Goal: Information Seeking & Learning: Learn about a topic

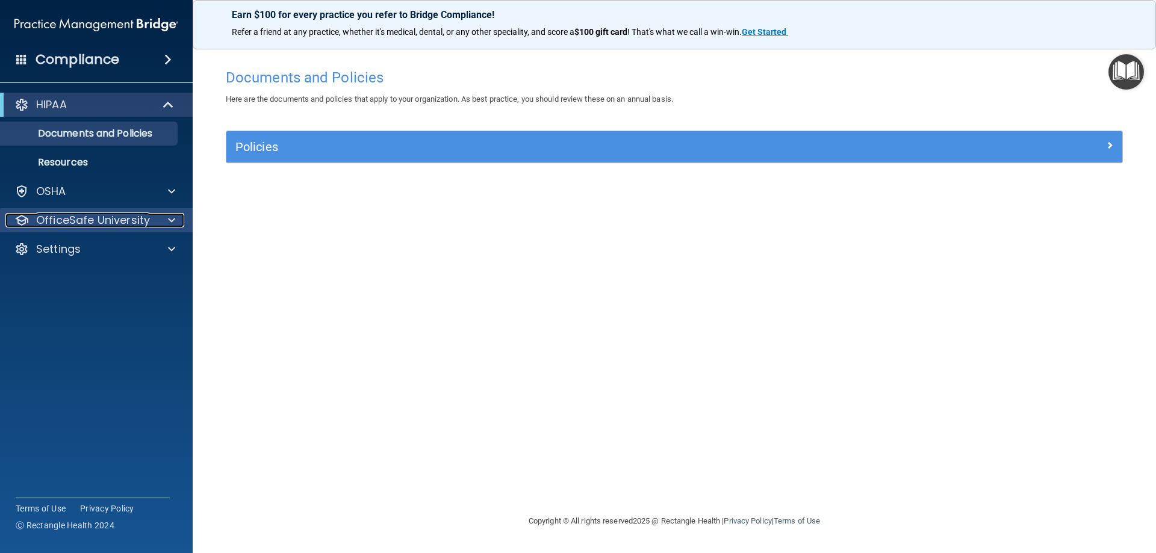
click at [102, 212] on div "OfficeSafe University" at bounding box center [96, 220] width 193 height 24
click at [165, 219] on div at bounding box center [170, 220] width 30 height 14
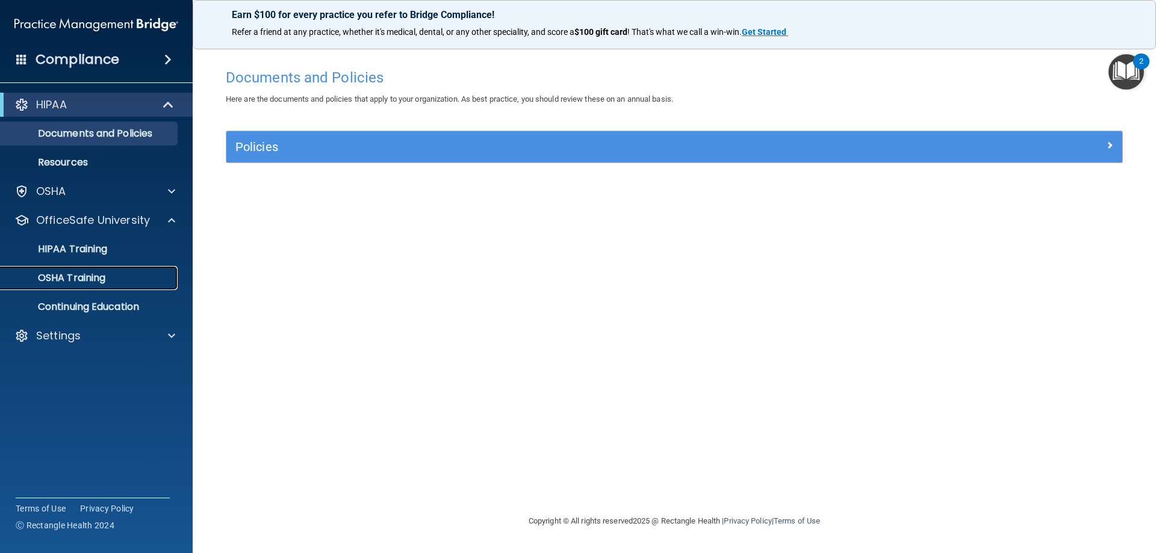
click at [88, 279] on p "OSHA Training" at bounding box center [57, 278] width 98 height 12
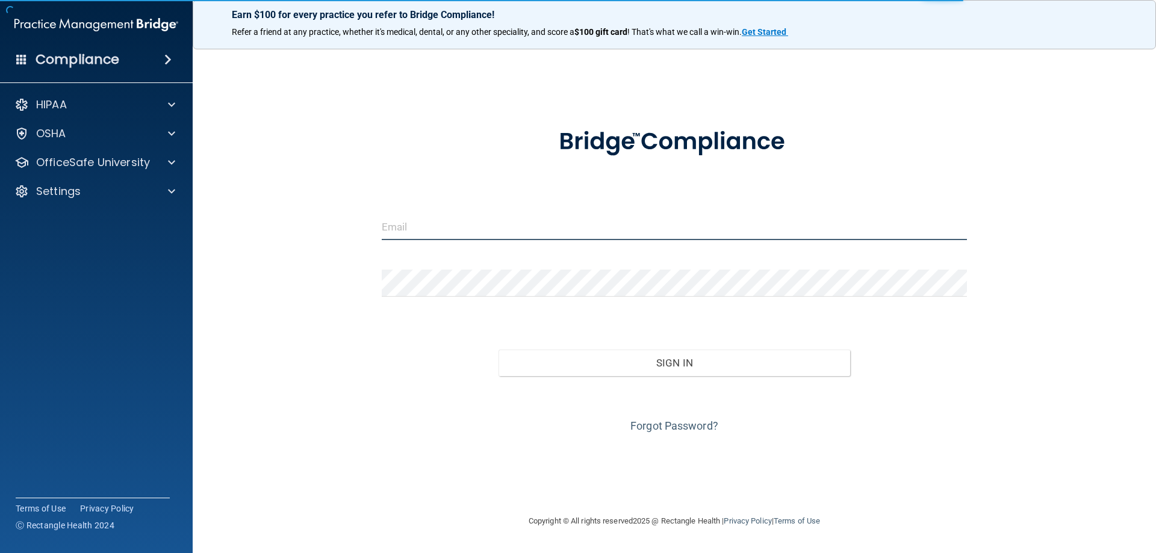
type input "[PERSON_NAME][EMAIL_ADDRESS][PERSON_NAME][DOMAIN_NAME]"
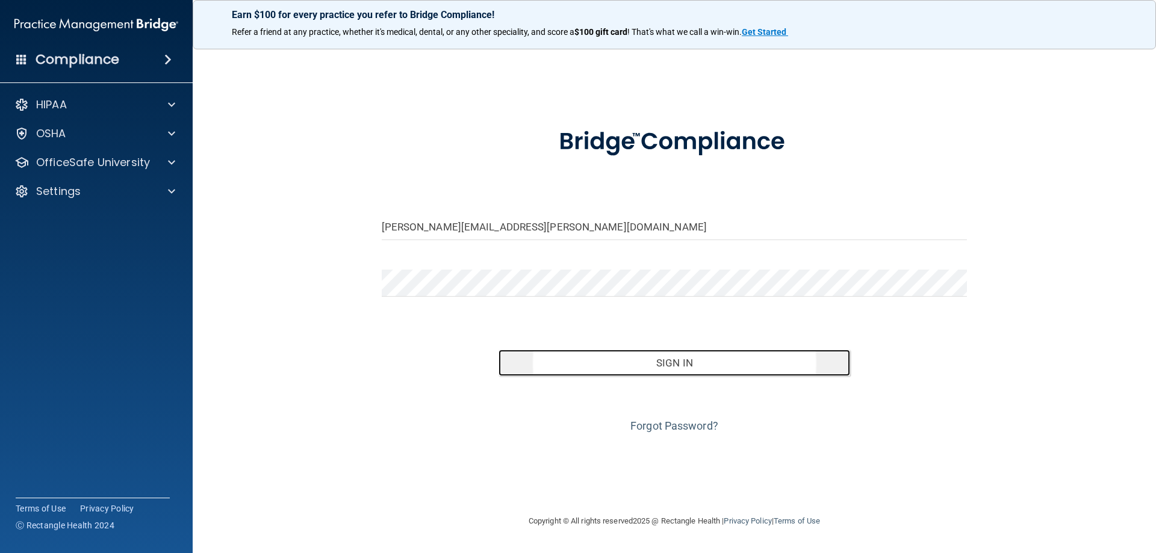
click at [678, 360] on button "Sign In" at bounding box center [675, 363] width 352 height 26
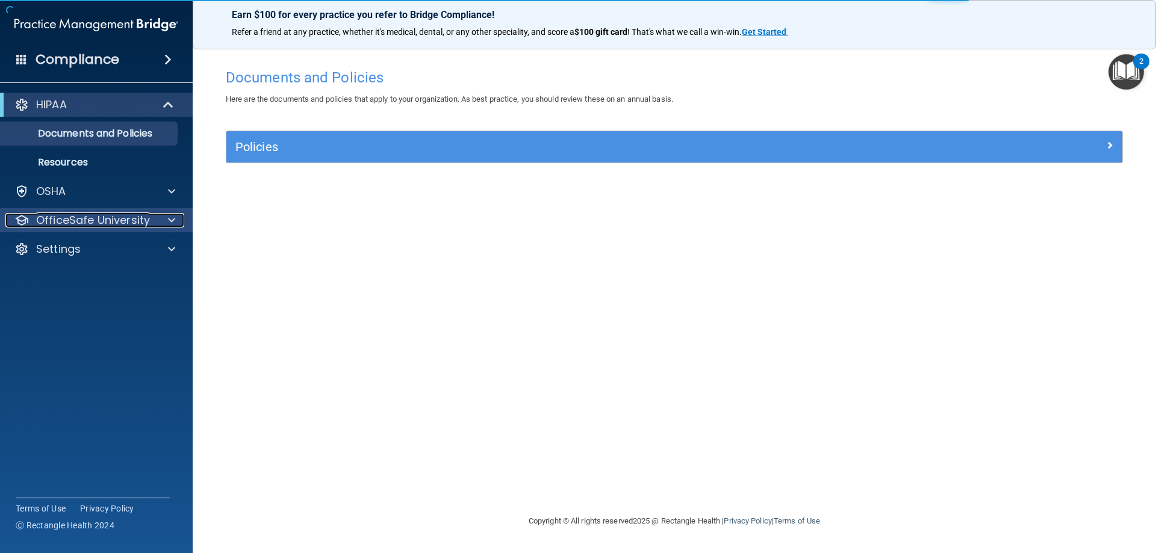
click at [177, 222] on div at bounding box center [170, 220] width 30 height 14
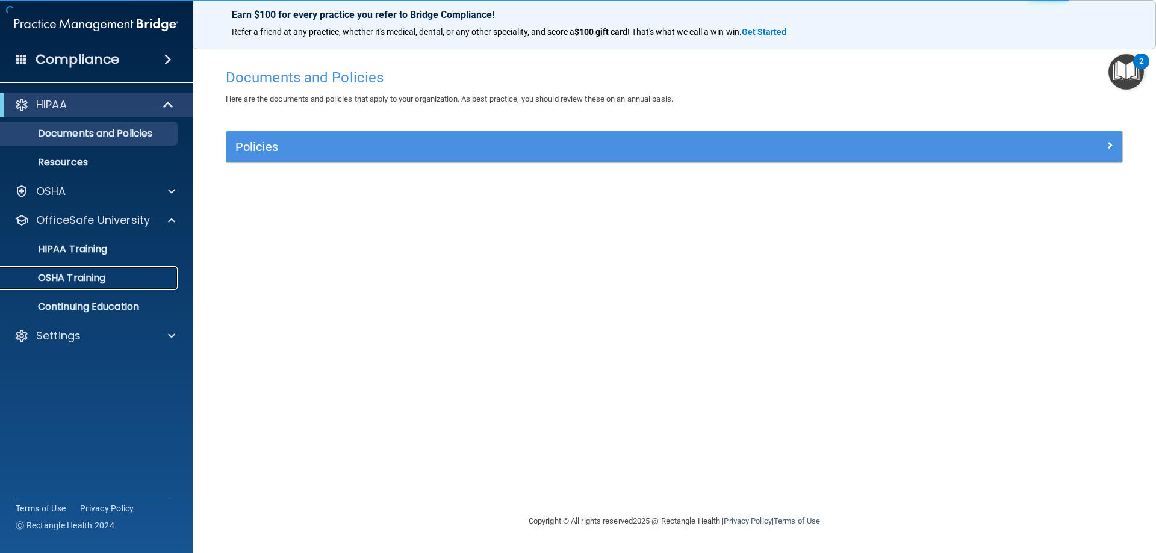
click at [75, 279] on p "OSHA Training" at bounding box center [57, 278] width 98 height 12
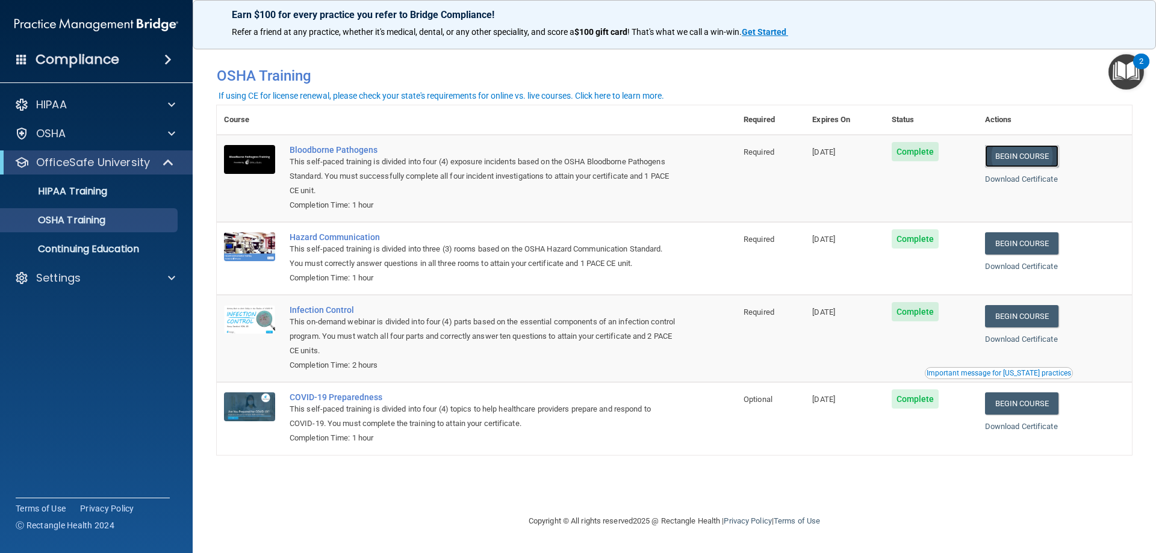
click at [1011, 155] on link "Begin Course" at bounding box center [1021, 156] width 73 height 22
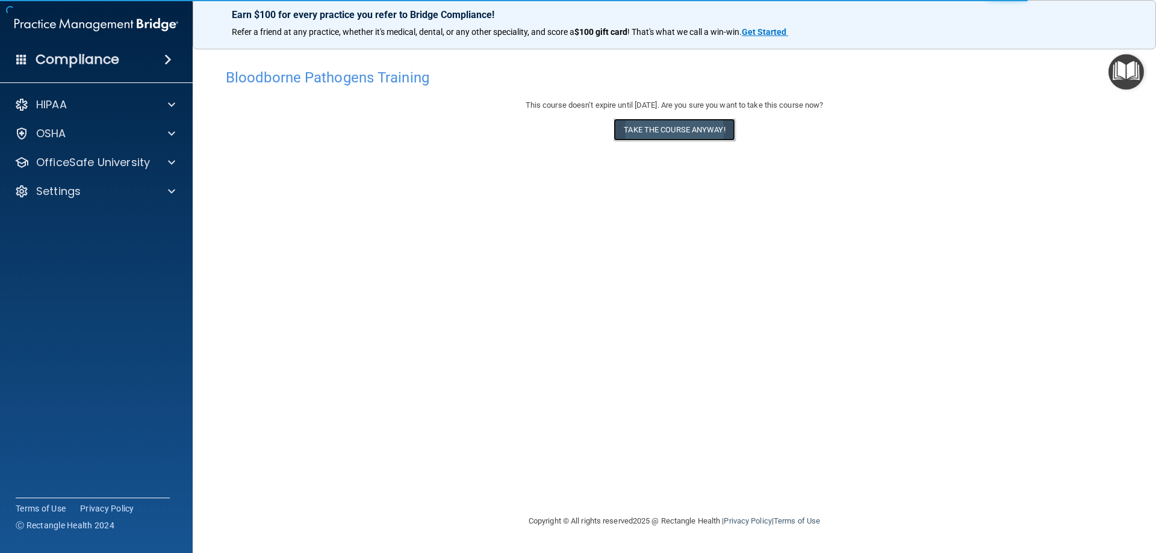
click at [685, 125] on button "Take the course anyway!" at bounding box center [674, 130] width 121 height 22
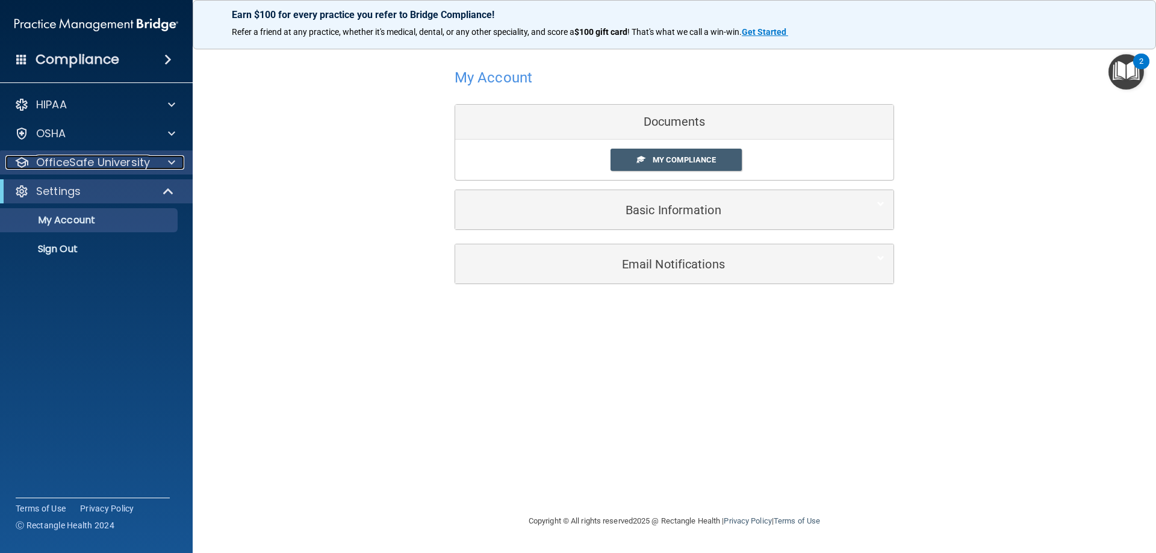
click at [149, 157] on div "OfficeSafe University" at bounding box center [79, 162] width 149 height 14
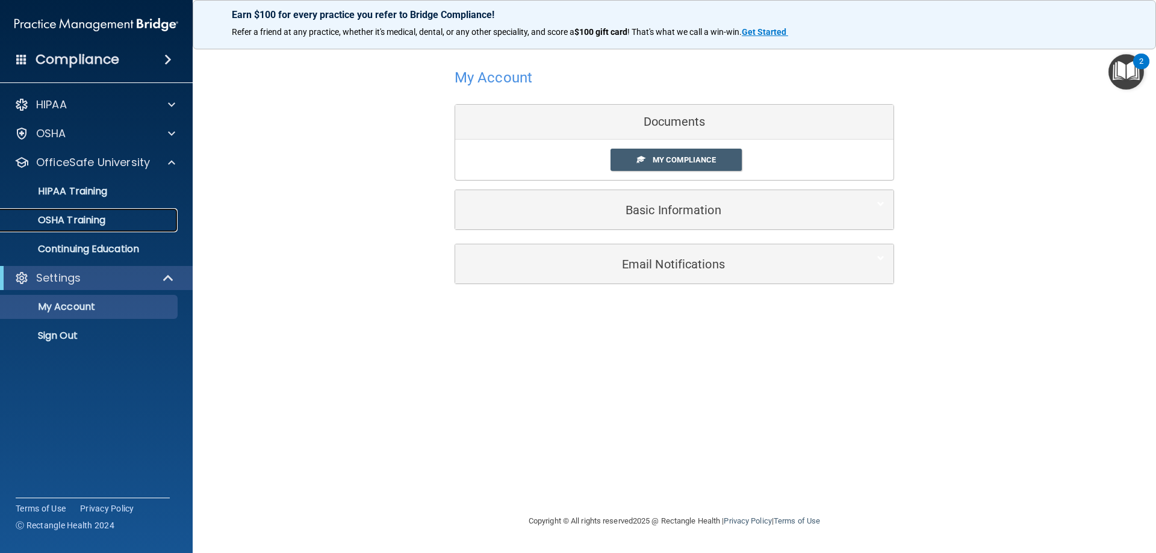
click at [58, 219] on p "OSHA Training" at bounding box center [57, 220] width 98 height 12
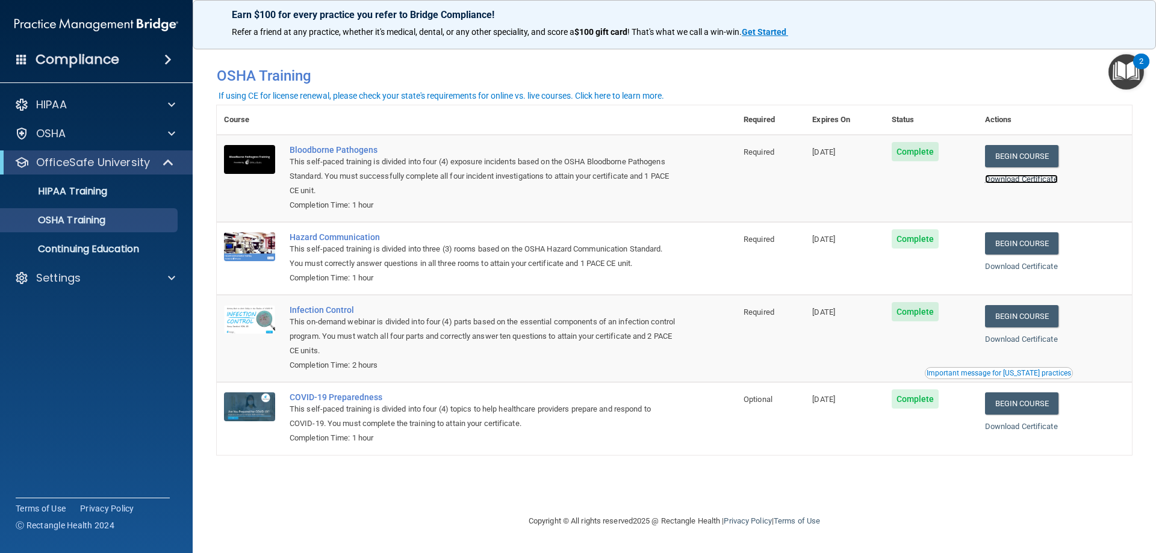
click at [1039, 179] on link "Download Certificate" at bounding box center [1021, 179] width 73 height 9
click at [1040, 242] on link "Begin Course" at bounding box center [1021, 243] width 73 height 22
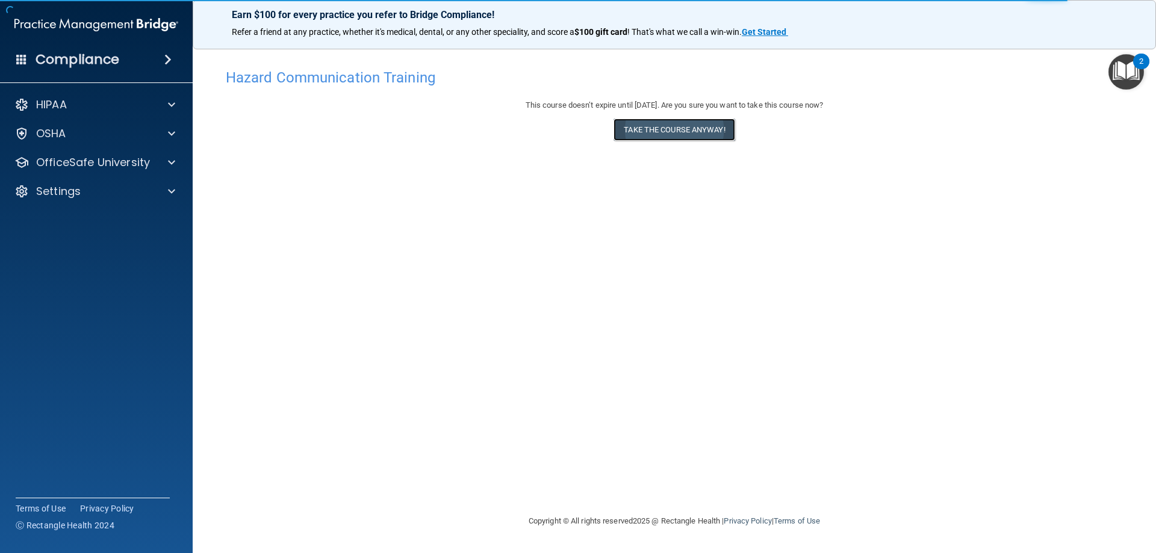
click at [707, 127] on button "Take the course anyway!" at bounding box center [674, 130] width 121 height 22
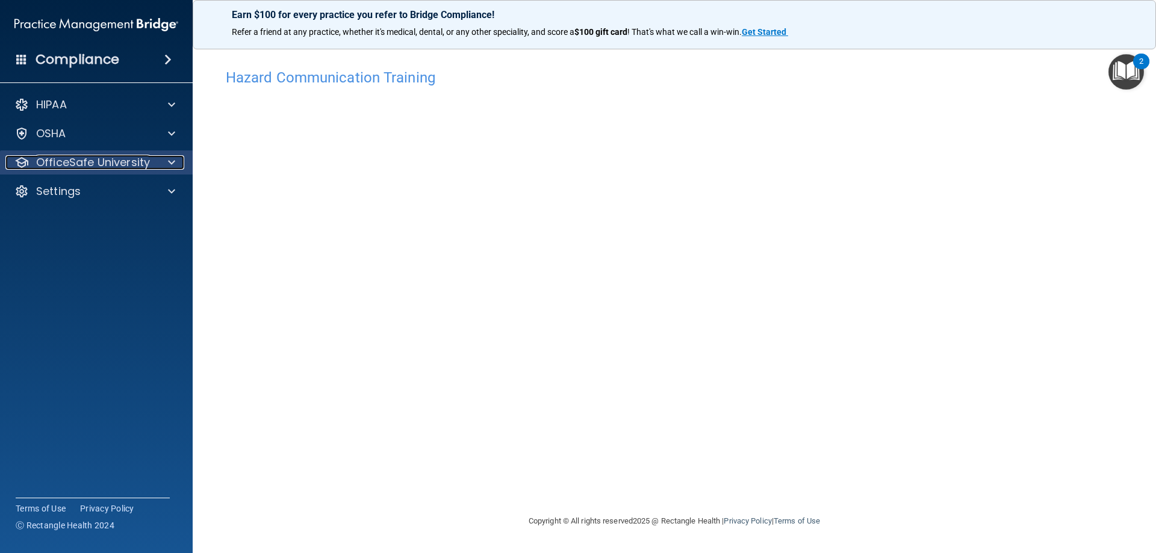
click at [166, 161] on div at bounding box center [170, 162] width 30 height 14
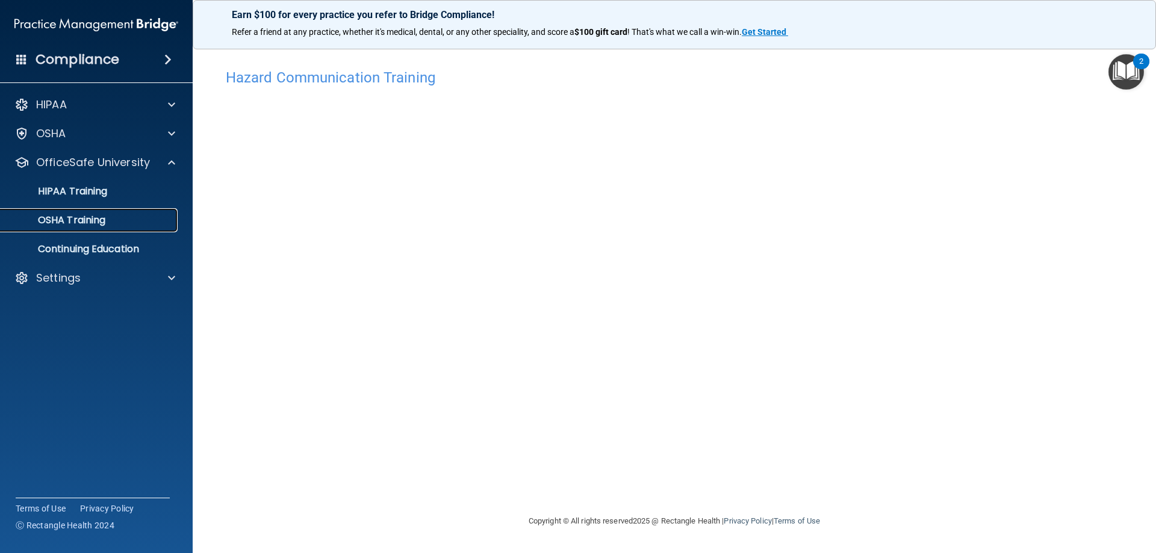
click at [81, 223] on p "OSHA Training" at bounding box center [57, 220] width 98 height 12
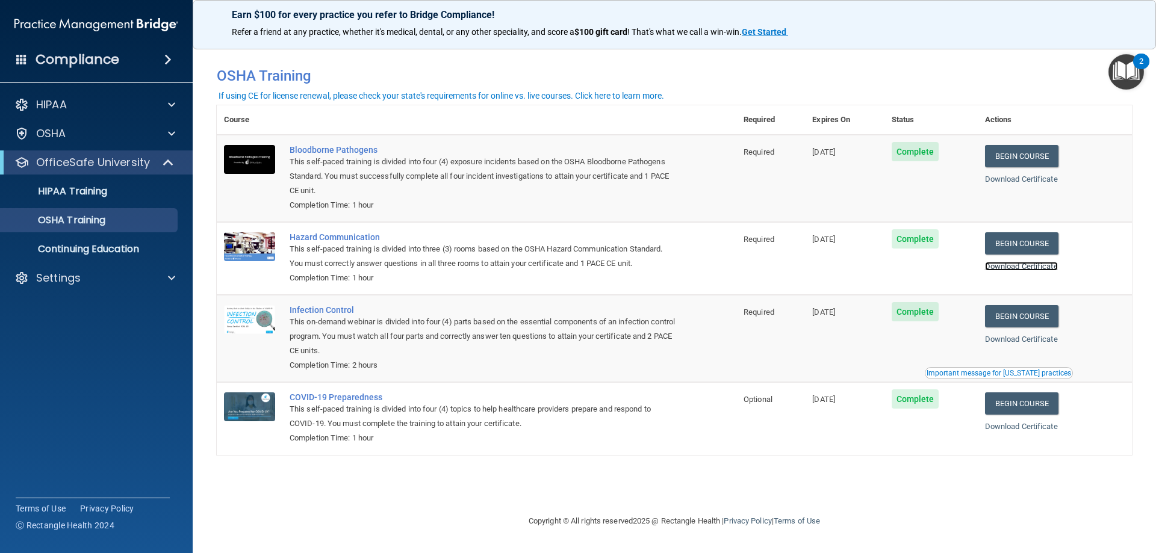
click at [1036, 267] on link "Download Certificate" at bounding box center [1021, 266] width 73 height 9
click at [1026, 314] on link "Begin Course" at bounding box center [1021, 316] width 73 height 22
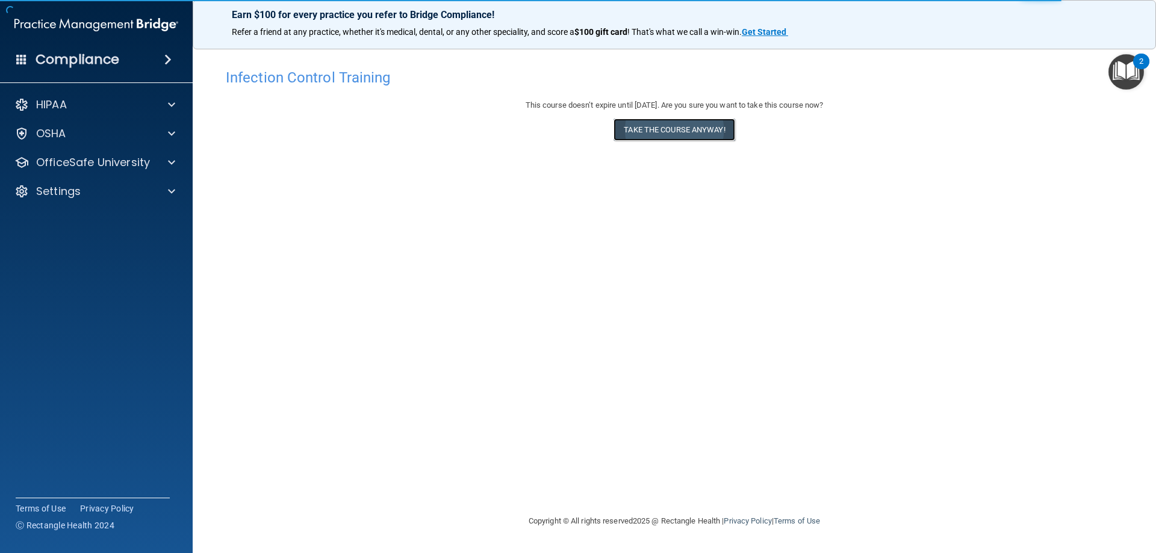
click at [669, 127] on button "Take the course anyway!" at bounding box center [674, 130] width 121 height 22
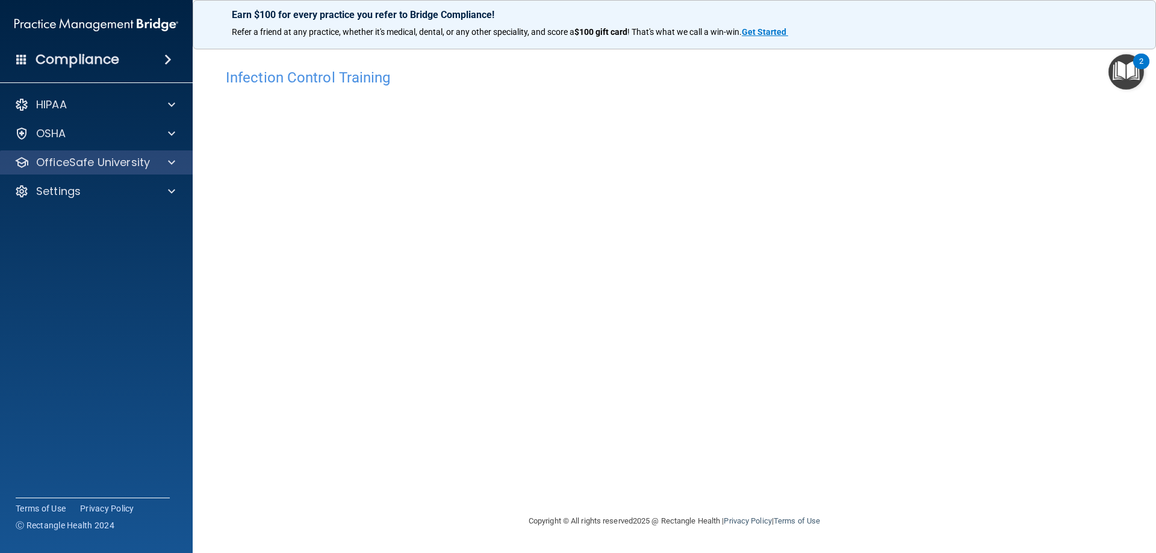
click at [103, 153] on div "OfficeSafe University" at bounding box center [96, 163] width 193 height 24
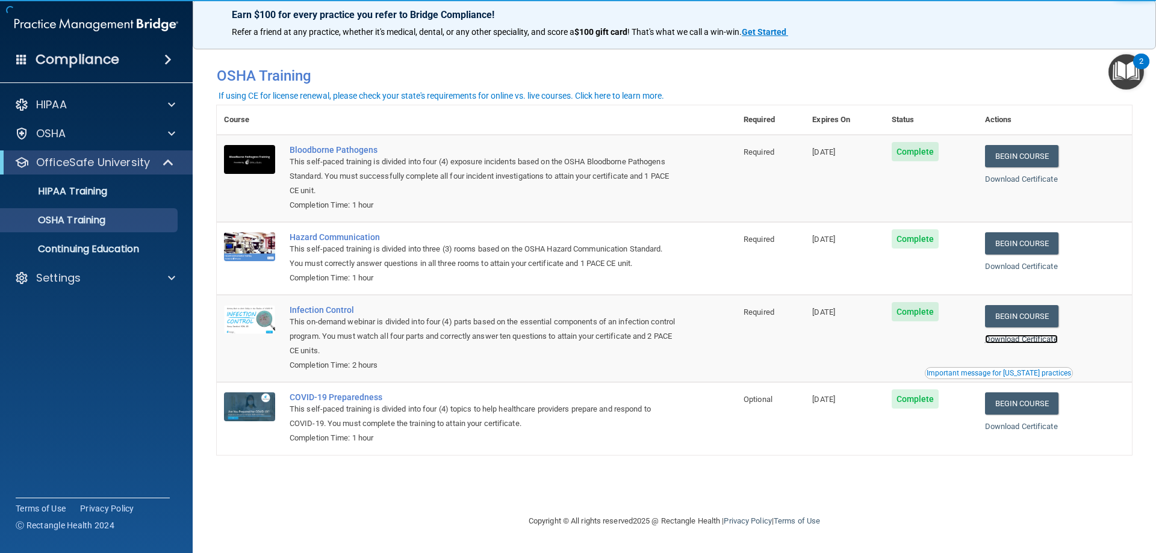
click at [1024, 342] on link "Download Certificate" at bounding box center [1021, 339] width 73 height 9
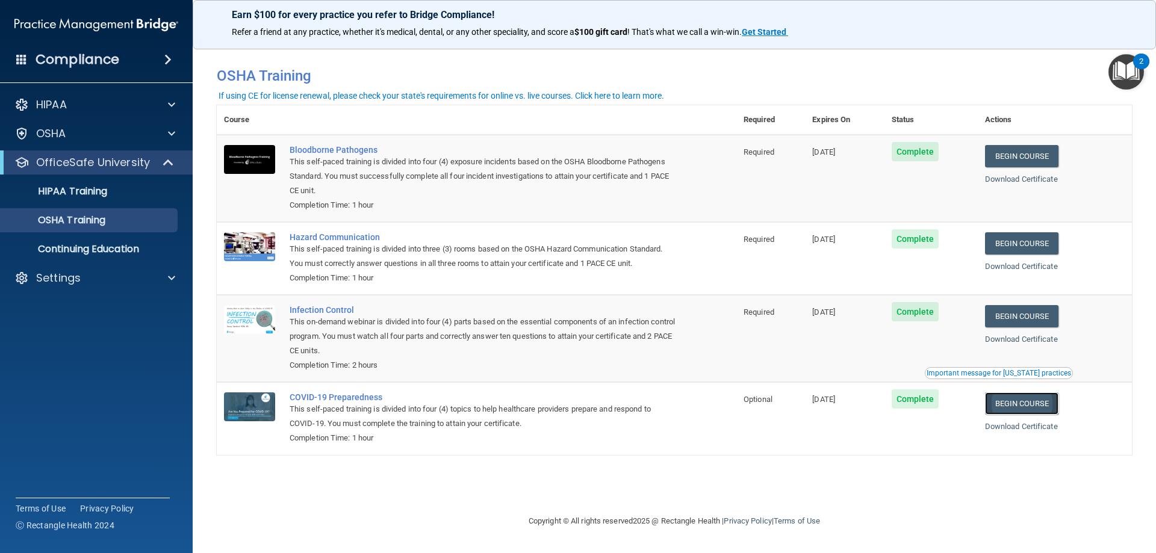
click at [1042, 405] on link "Begin Course" at bounding box center [1021, 404] width 73 height 22
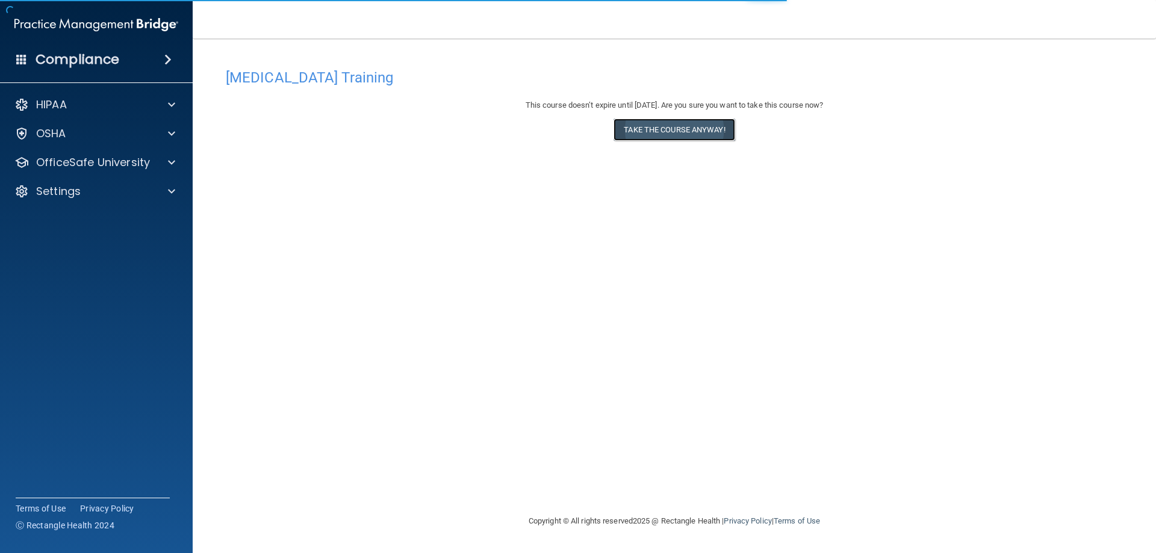
click at [704, 129] on button "Take the course anyway!" at bounding box center [674, 130] width 121 height 22
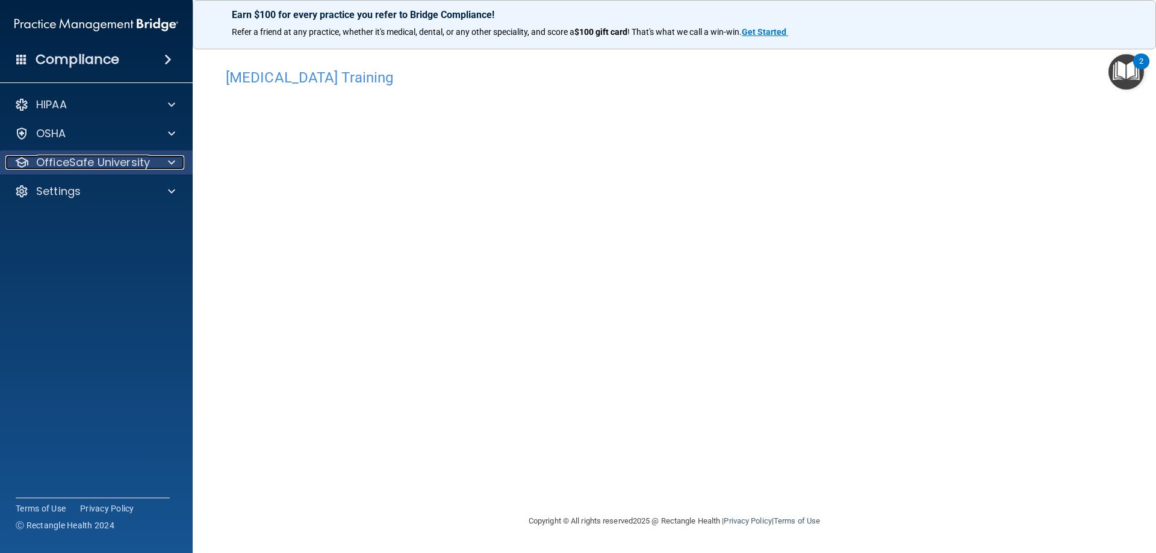
click at [93, 166] on p "OfficeSafe University" at bounding box center [93, 162] width 114 height 14
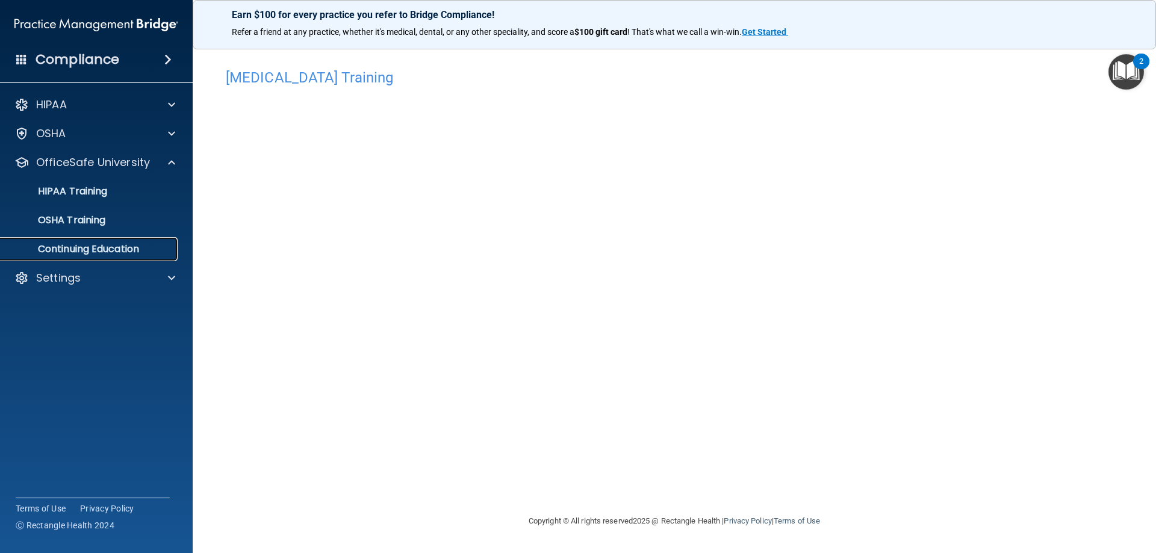
click at [107, 249] on p "Continuing Education" at bounding box center [90, 249] width 164 height 12
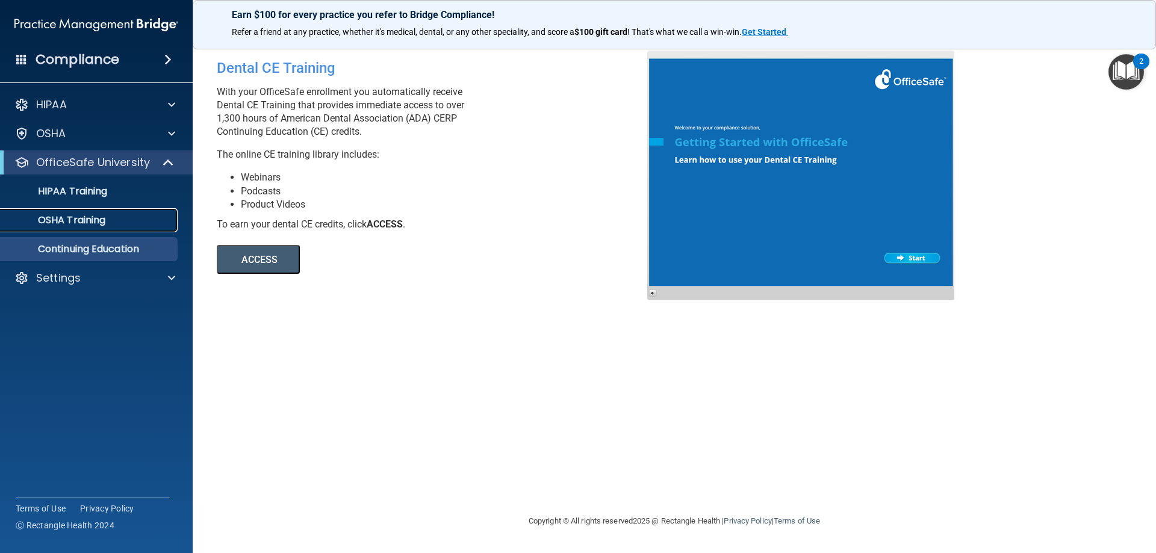
click at [101, 226] on p "OSHA Training" at bounding box center [57, 220] width 98 height 12
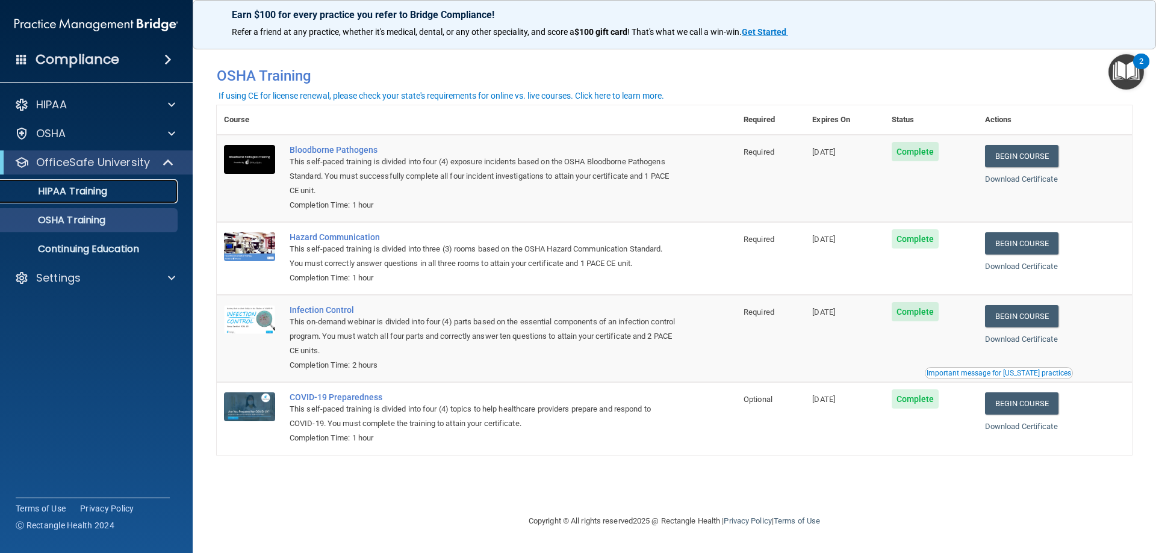
click at [101, 191] on p "HIPAA Training" at bounding box center [57, 191] width 99 height 12
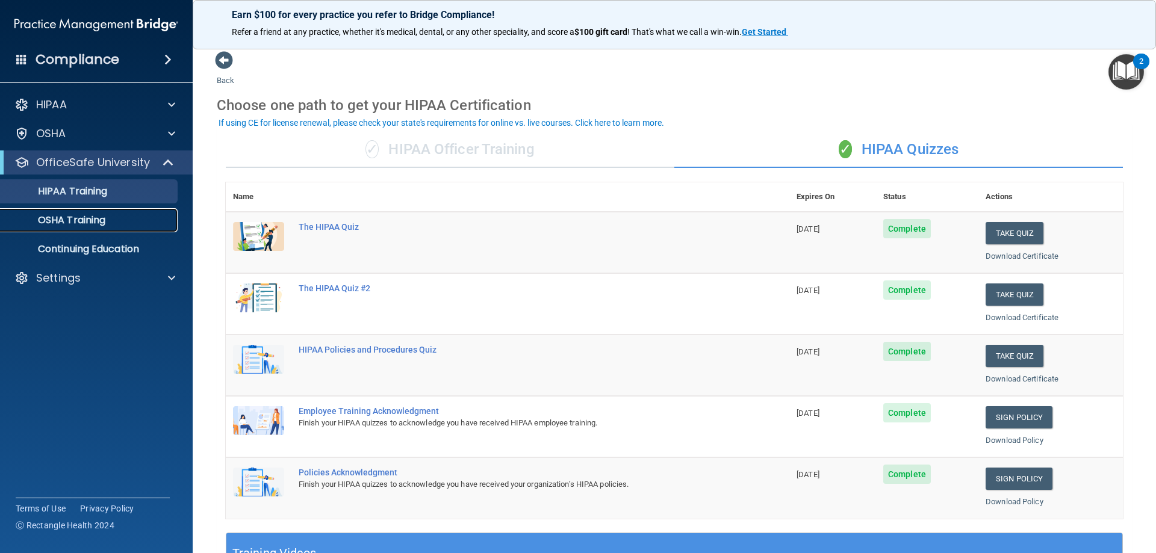
click at [86, 221] on p "OSHA Training" at bounding box center [57, 220] width 98 height 12
